Goal: Task Accomplishment & Management: Manage account settings

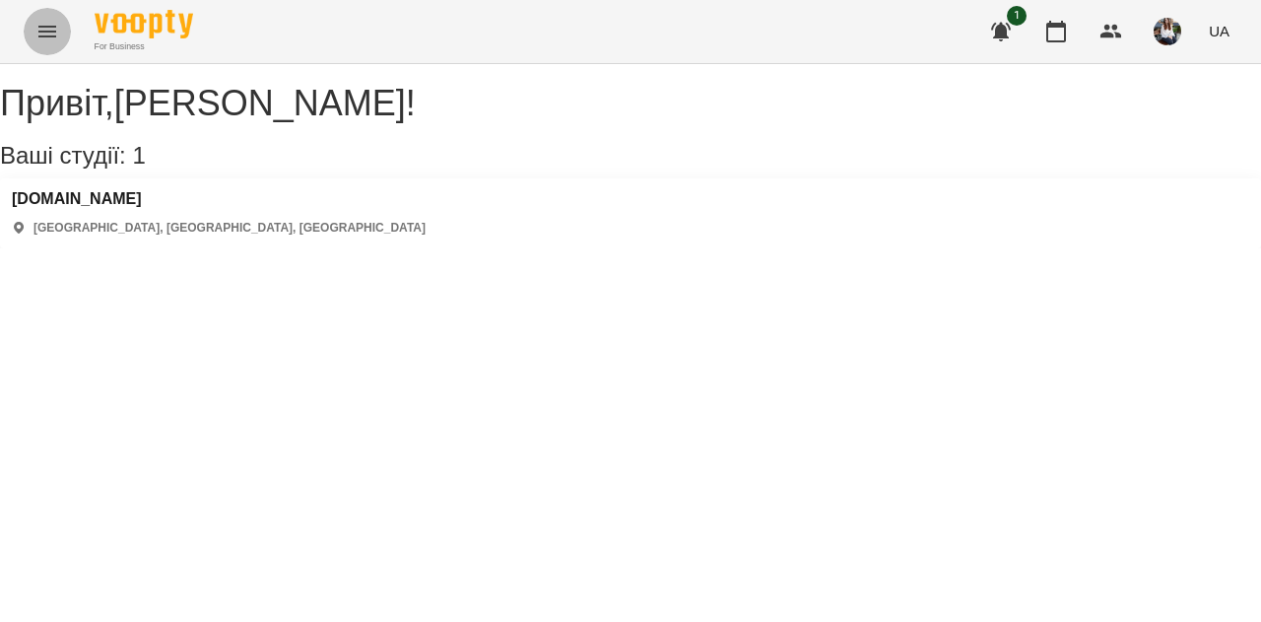
click at [38, 34] on icon "Menu" at bounding box center [47, 32] width 24 height 24
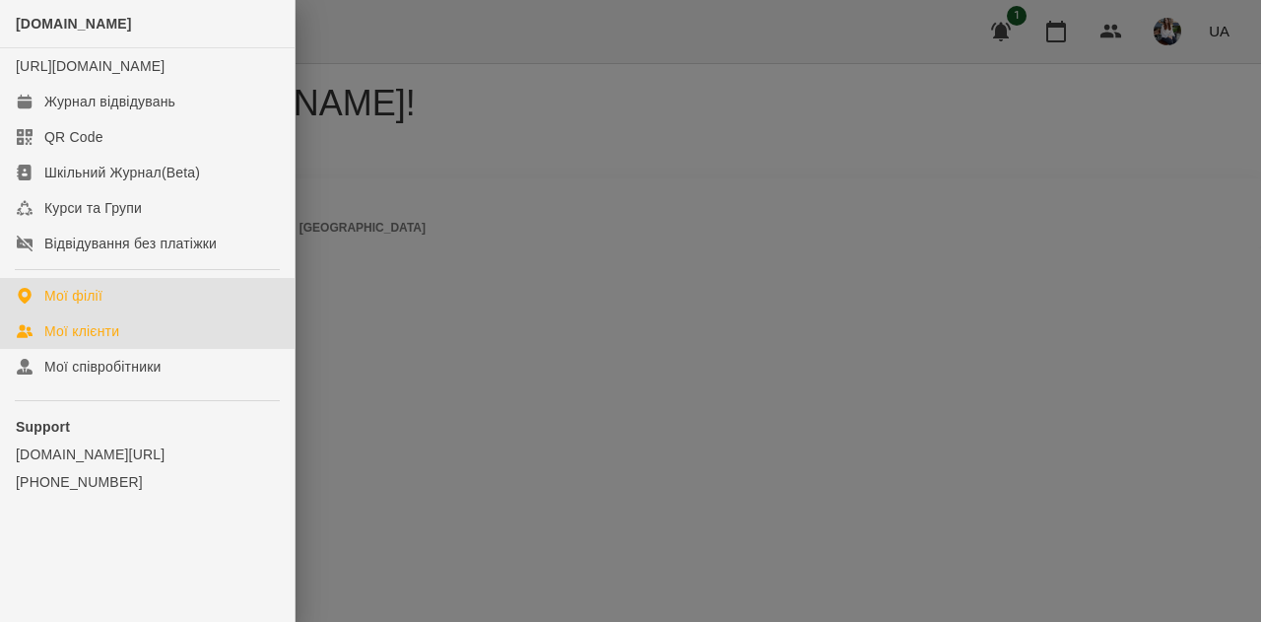
click at [104, 341] on div "Мої клієнти" at bounding box center [81, 331] width 75 height 20
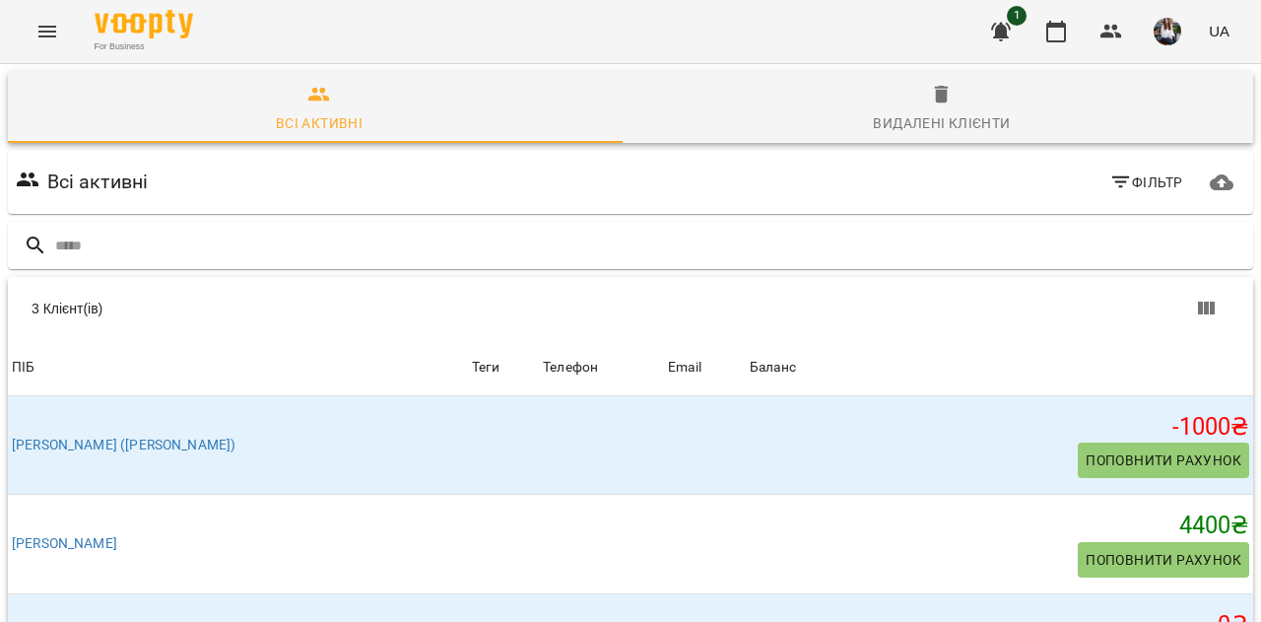
scroll to position [112, 0]
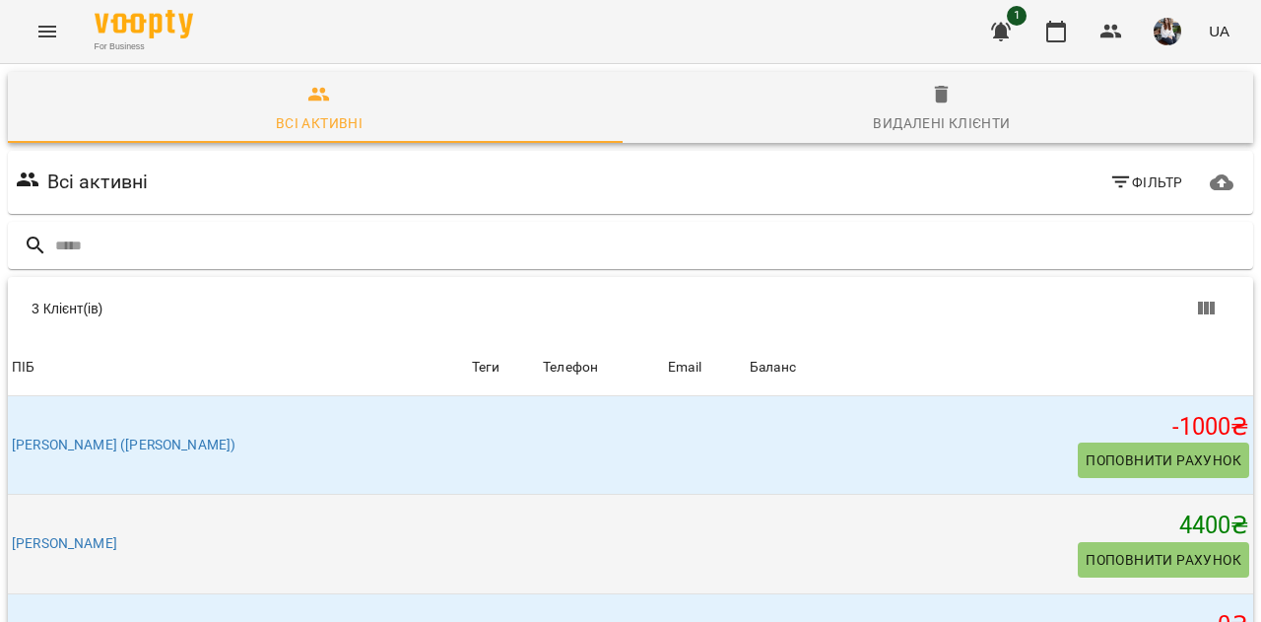
click at [955, 510] on div "4400 ₴ Поповнити рахунок" at bounding box center [999, 543] width 499 height 67
click at [117, 534] on link "[PERSON_NAME]" at bounding box center [64, 544] width 105 height 20
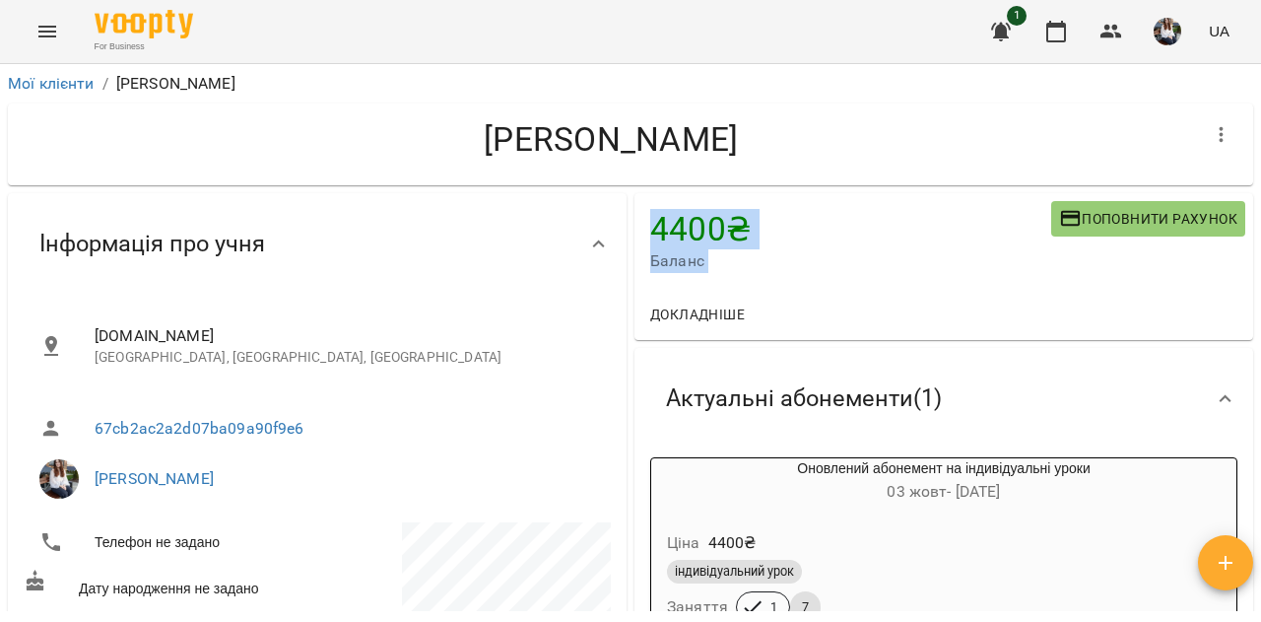
drag, startPoint x: 1260, startPoint y: 128, endPoint x: 1260, endPoint y: 202, distance: 73.9
click at [1260, 202] on div "**********" at bounding box center [630, 375] width 1261 height 622
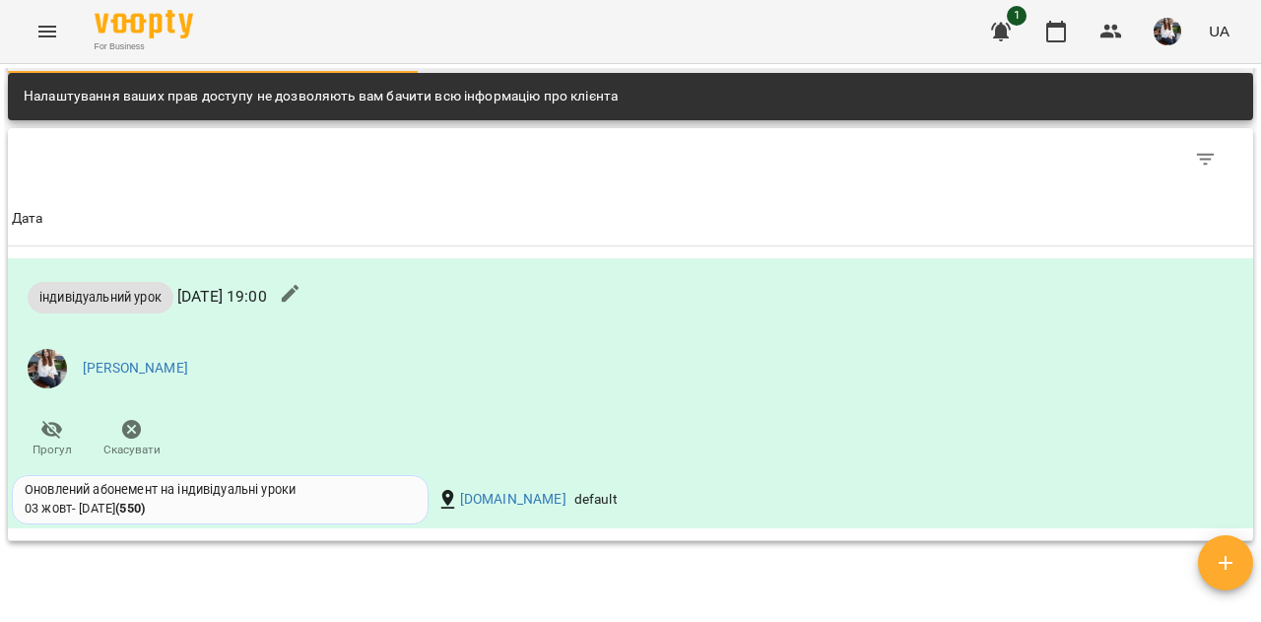
scroll to position [1149, 0]
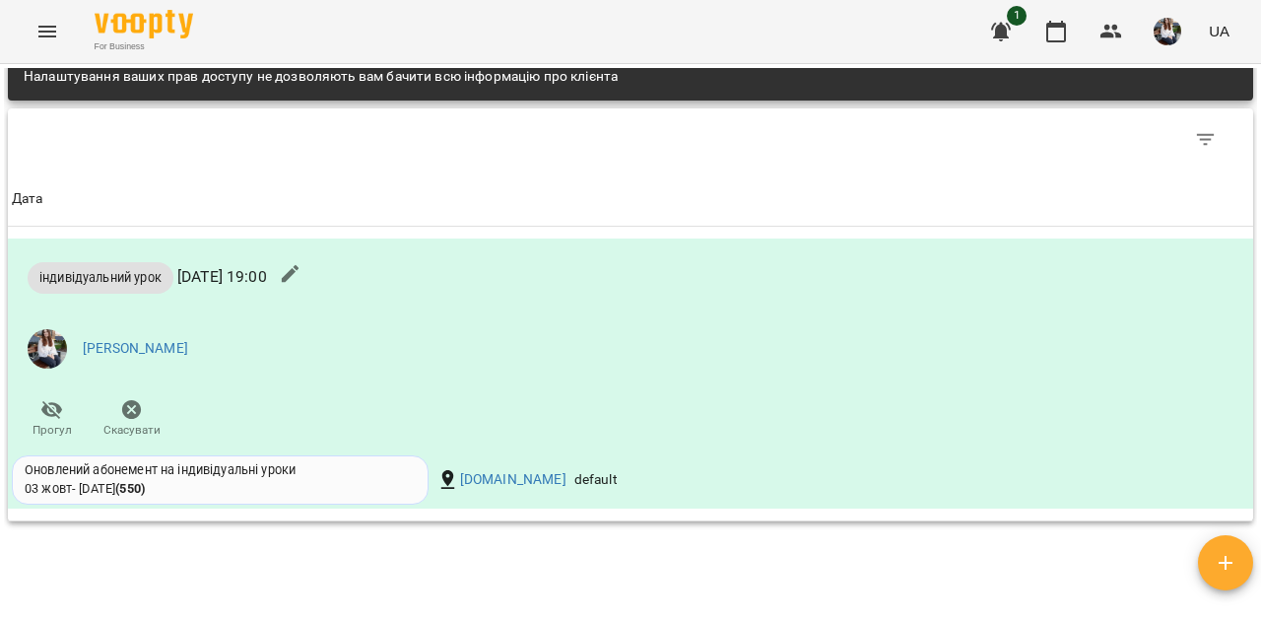
click at [776, 555] on div "**********" at bounding box center [630, 339] width 1253 height 543
drag, startPoint x: 1259, startPoint y: 472, endPoint x: 1260, endPoint y: 312, distance: 159.6
click at [1260, 312] on div "**********" at bounding box center [630, 375] width 1261 height 622
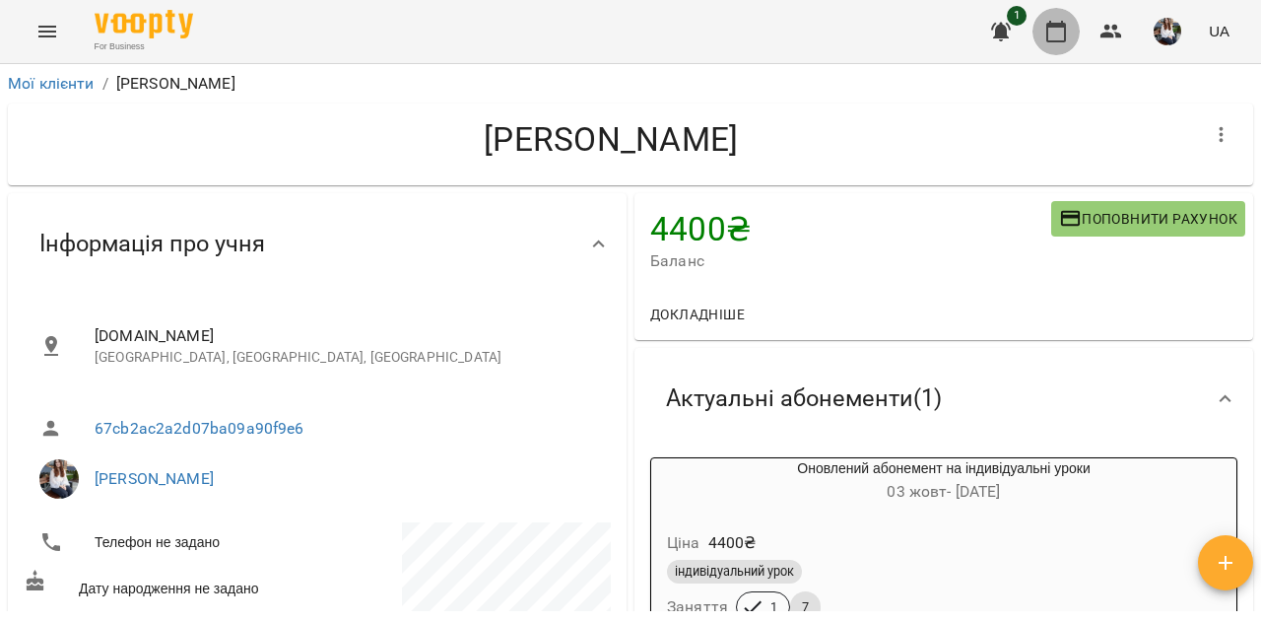
click at [1046, 35] on icon "button" at bounding box center [1056, 32] width 24 height 24
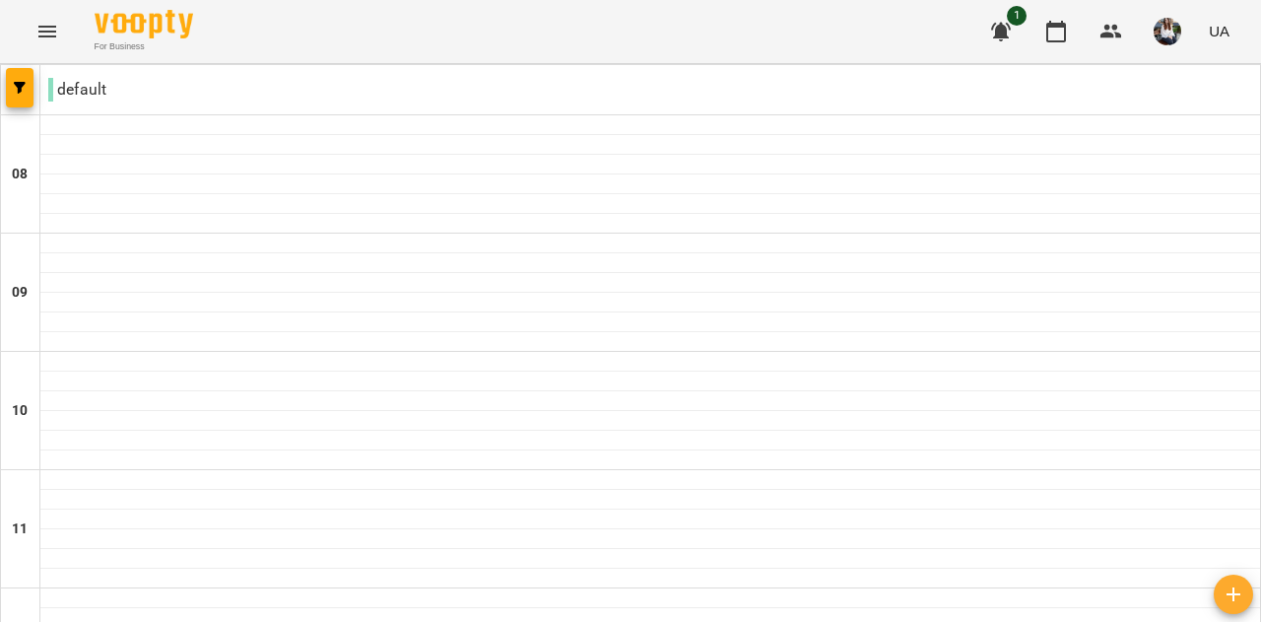
type input "**********"
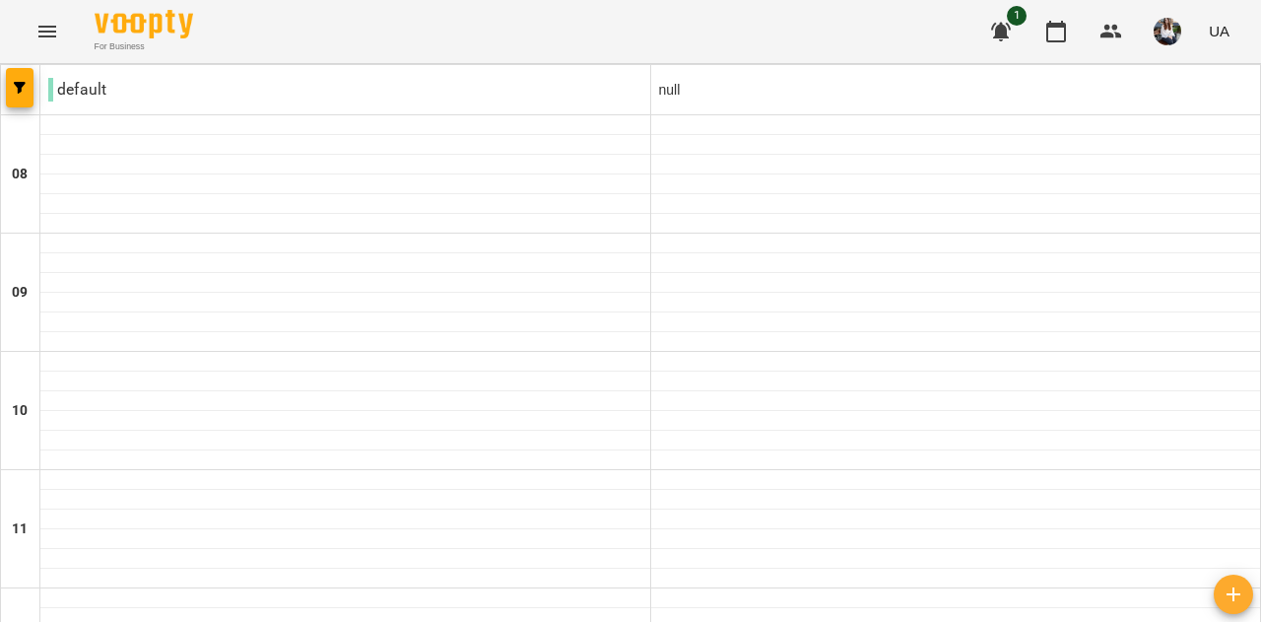
scroll to position [1126, 0]
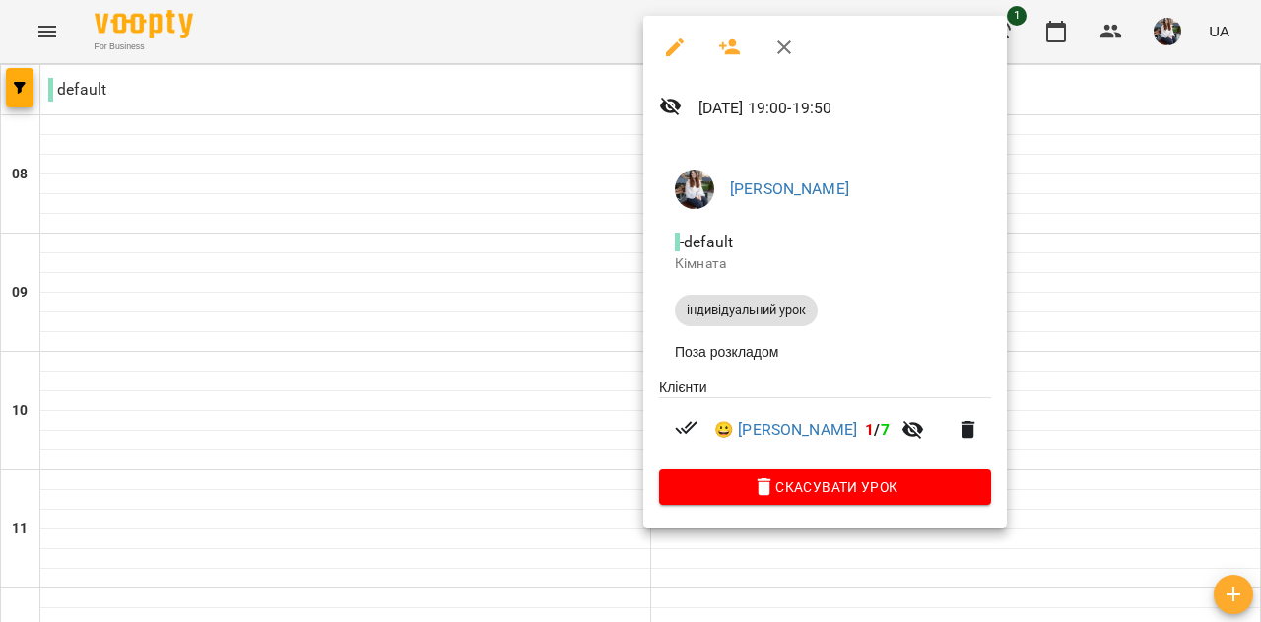
click at [1173, 335] on div at bounding box center [630, 311] width 1261 height 622
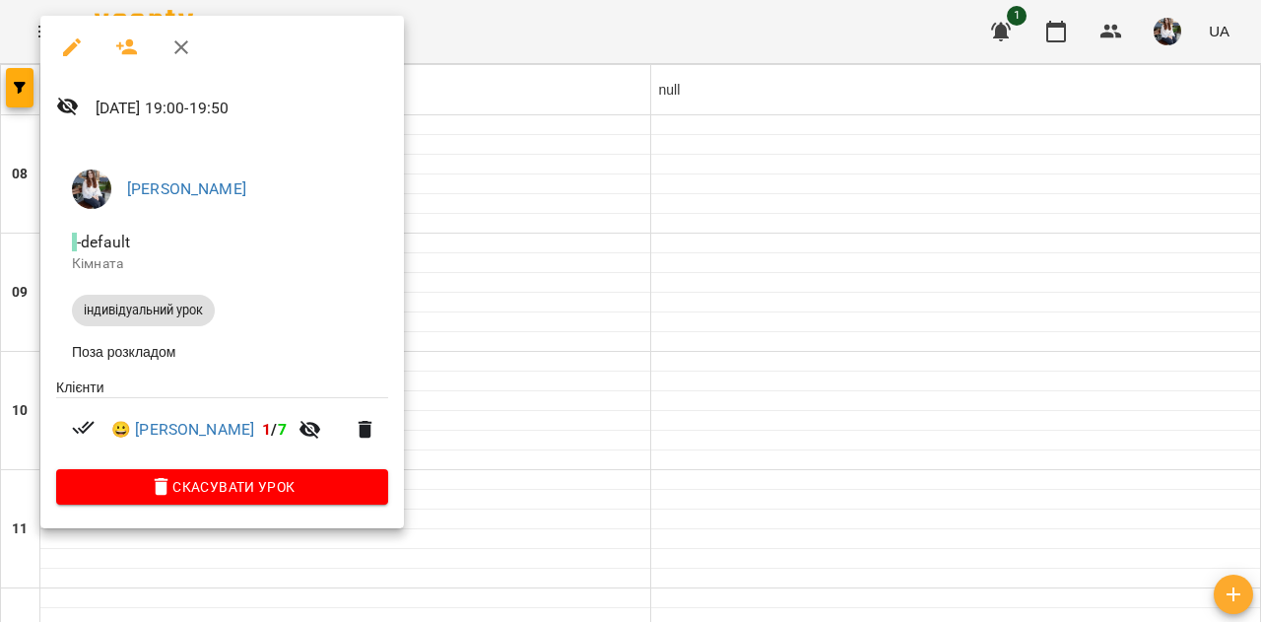
click at [1129, 412] on div at bounding box center [630, 311] width 1261 height 622
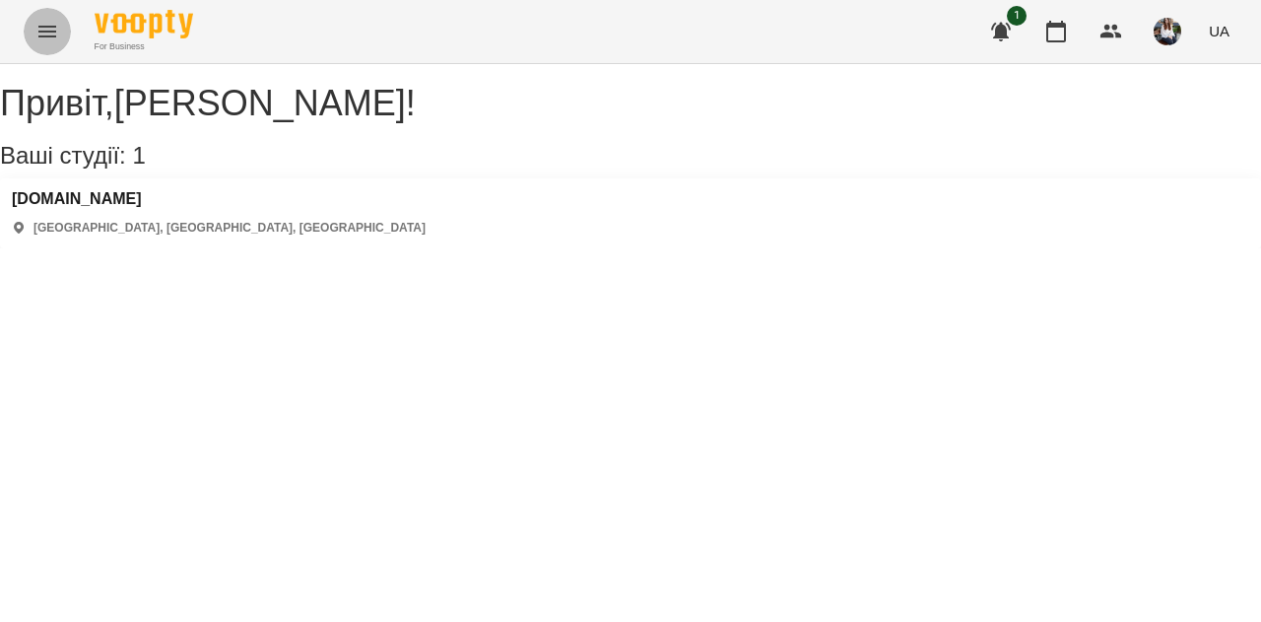
click at [52, 31] on icon "Menu" at bounding box center [47, 32] width 24 height 24
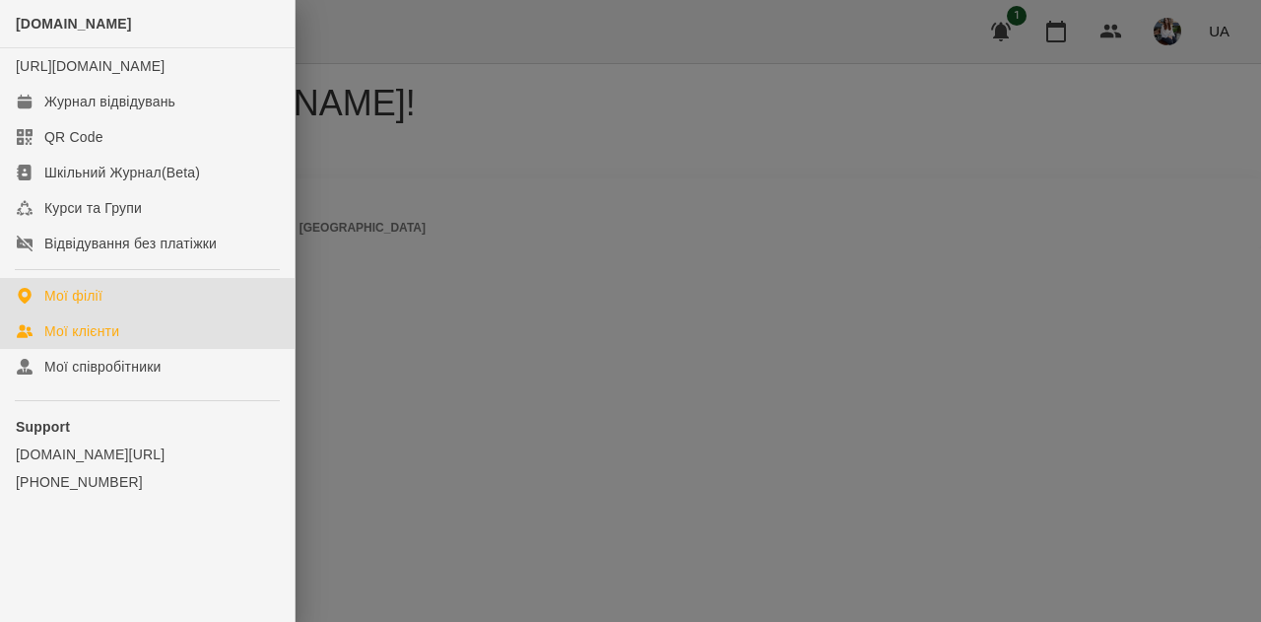
click at [79, 341] on div "Мої клієнти" at bounding box center [81, 331] width 75 height 20
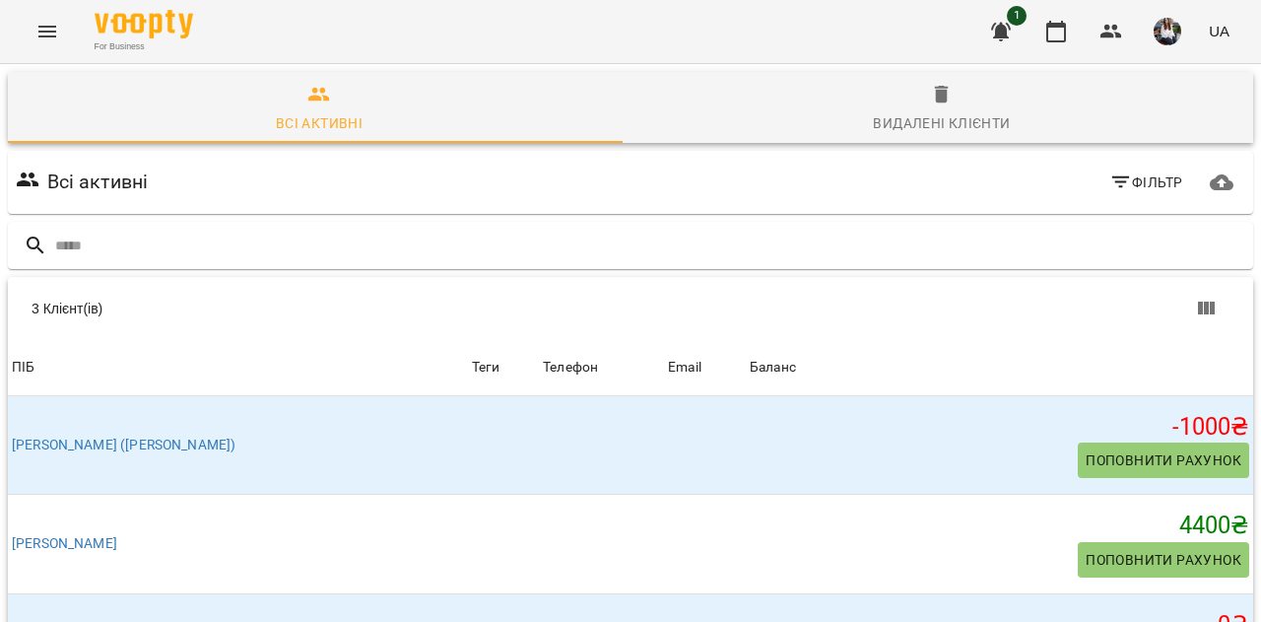
click at [190, 385] on th "ПІБ" at bounding box center [238, 367] width 460 height 55
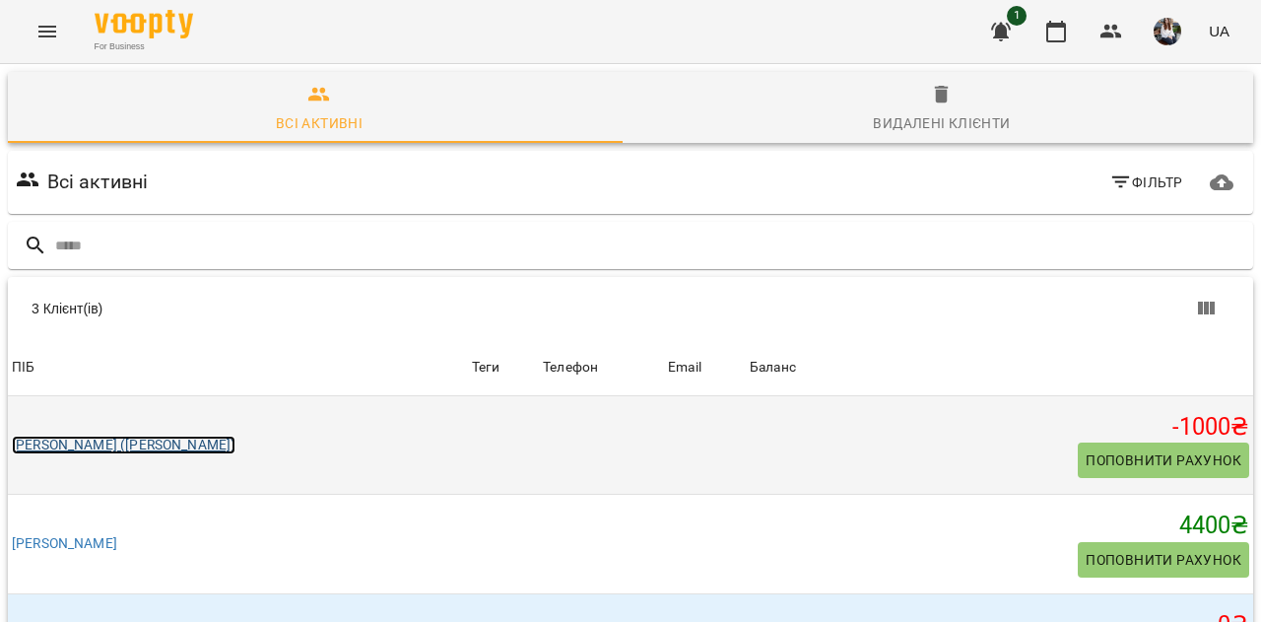
click at [81, 435] on link "[PERSON_NAME] ([PERSON_NAME])" at bounding box center [124, 445] width 224 height 20
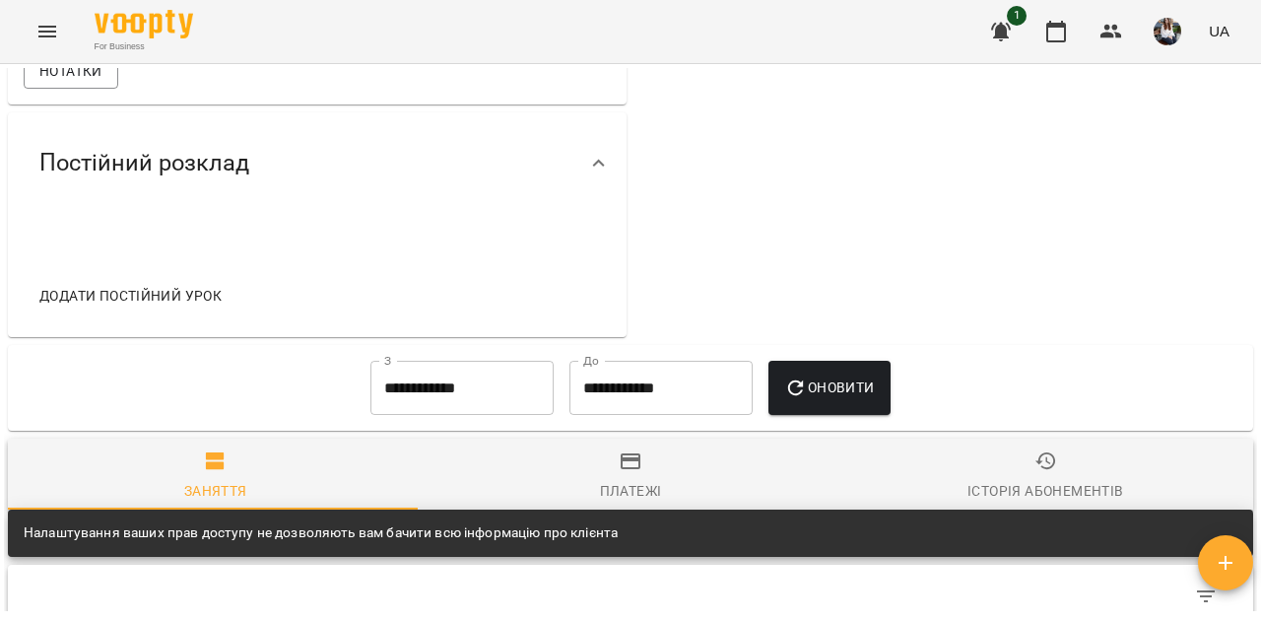
scroll to position [648, 0]
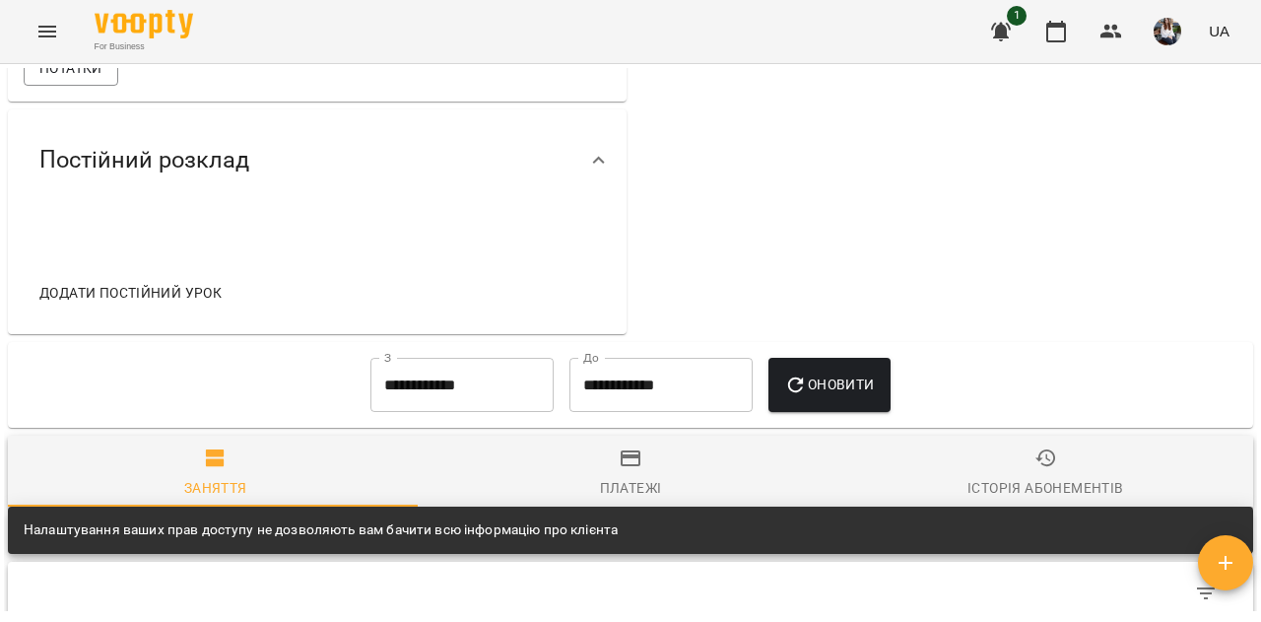
click at [163, 286] on span "Додати постійний урок" at bounding box center [130, 293] width 182 height 24
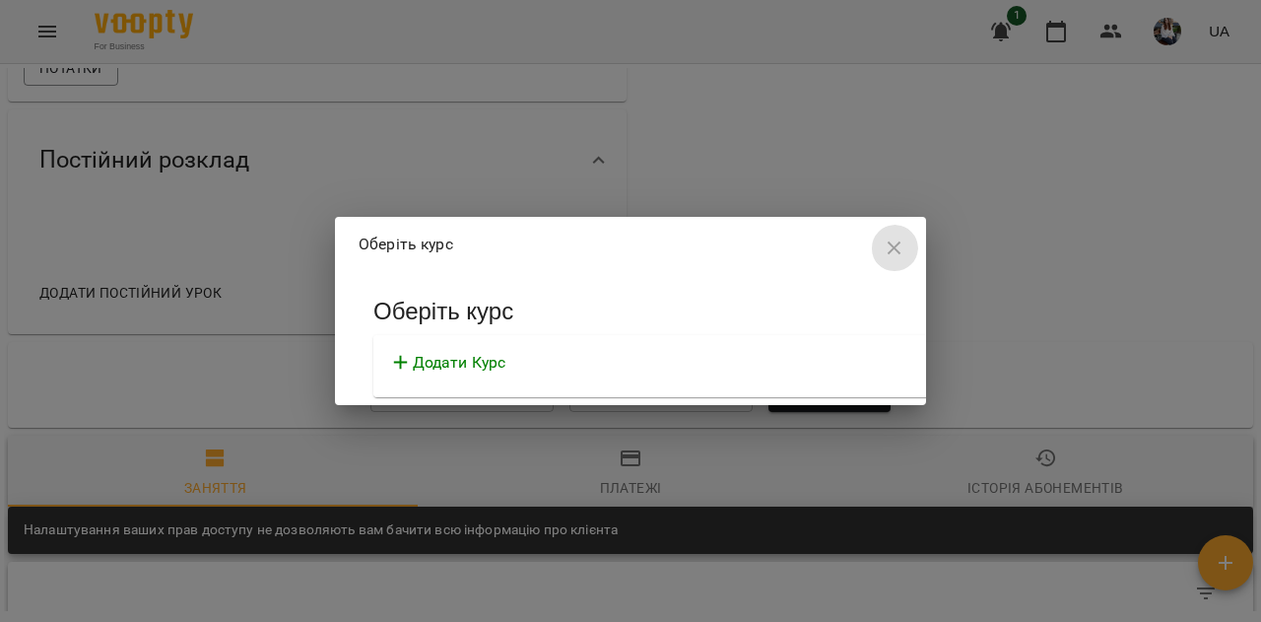
click at [883, 249] on icon "button" at bounding box center [895, 248] width 24 height 24
